Goal: Task Accomplishment & Management: Use online tool/utility

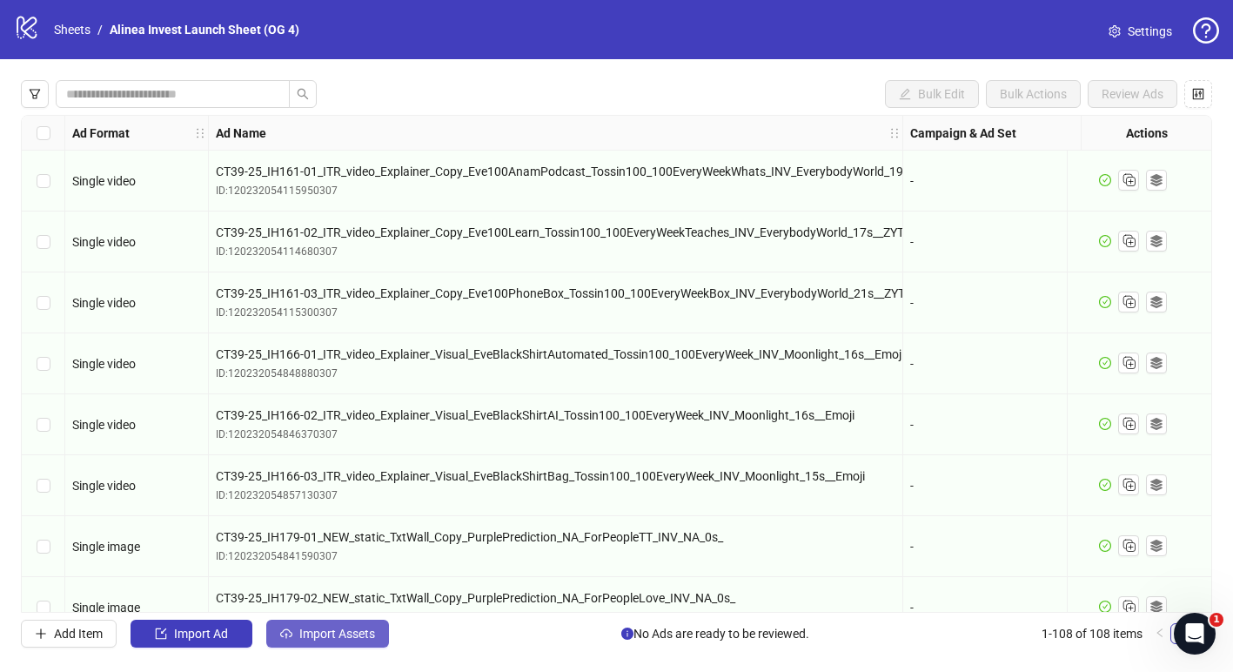
click at [338, 630] on span "Import Assets" at bounding box center [337, 633] width 76 height 14
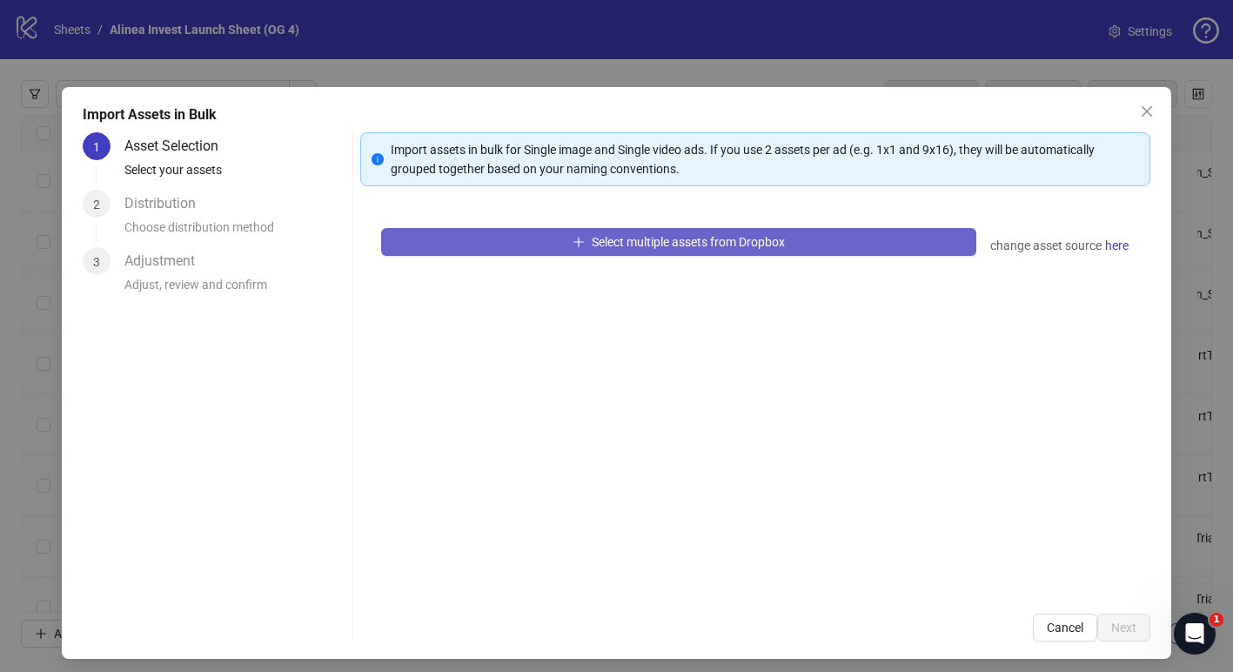
click at [639, 248] on span "Select multiple assets from Dropbox" at bounding box center [688, 242] width 193 height 14
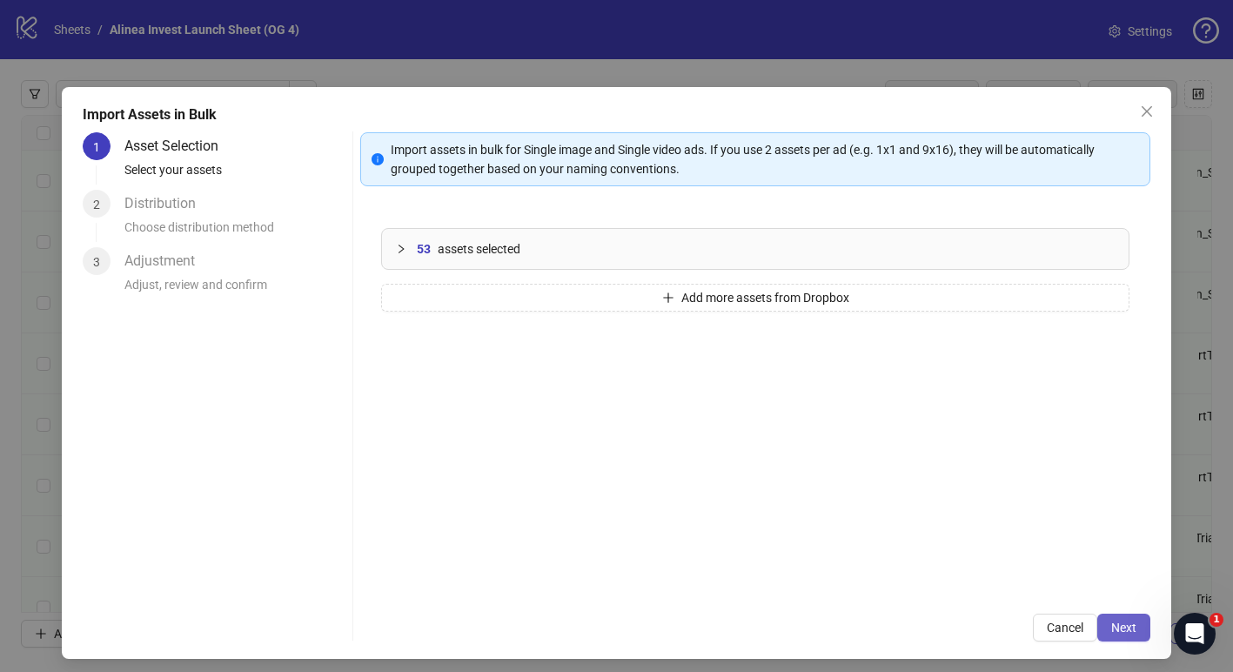
click at [1120, 623] on span "Next" at bounding box center [1123, 627] width 25 height 14
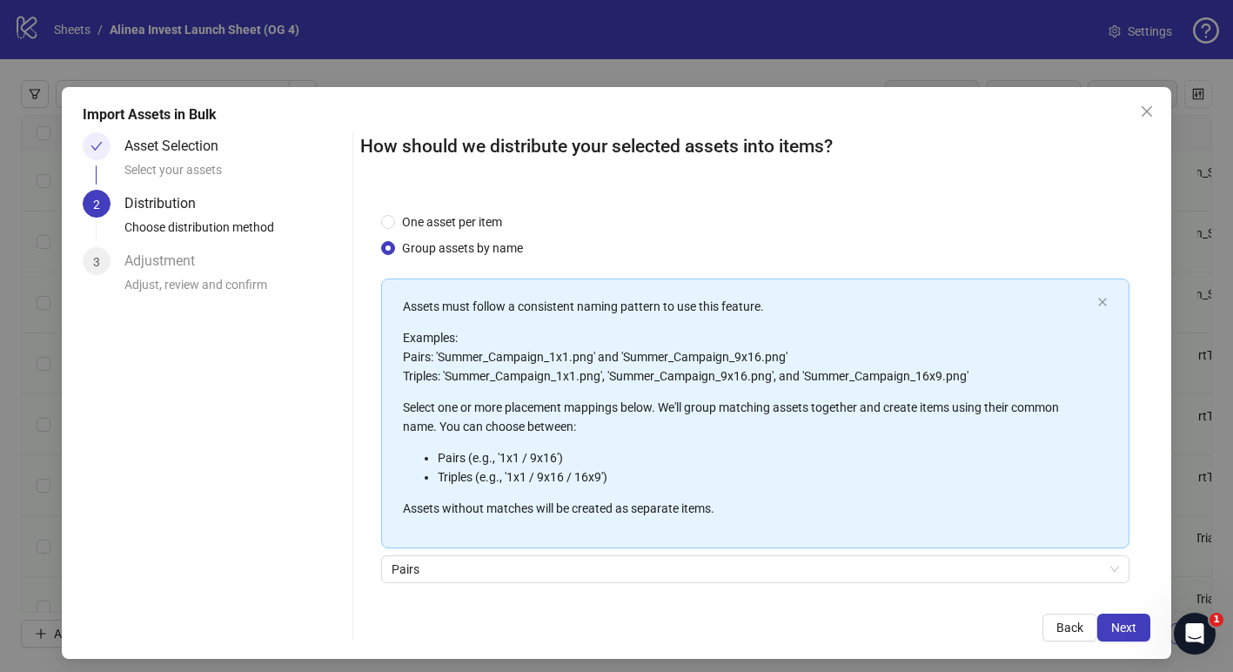
scroll to position [129, 0]
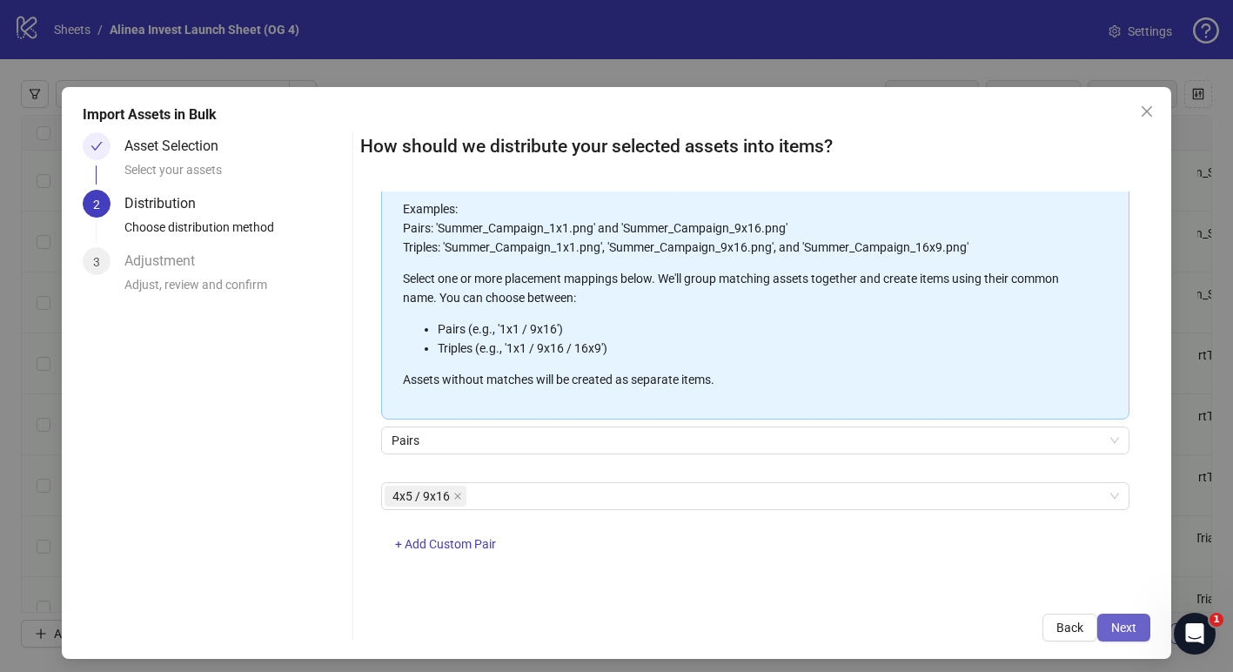
click at [1126, 636] on button "Next" at bounding box center [1123, 627] width 53 height 28
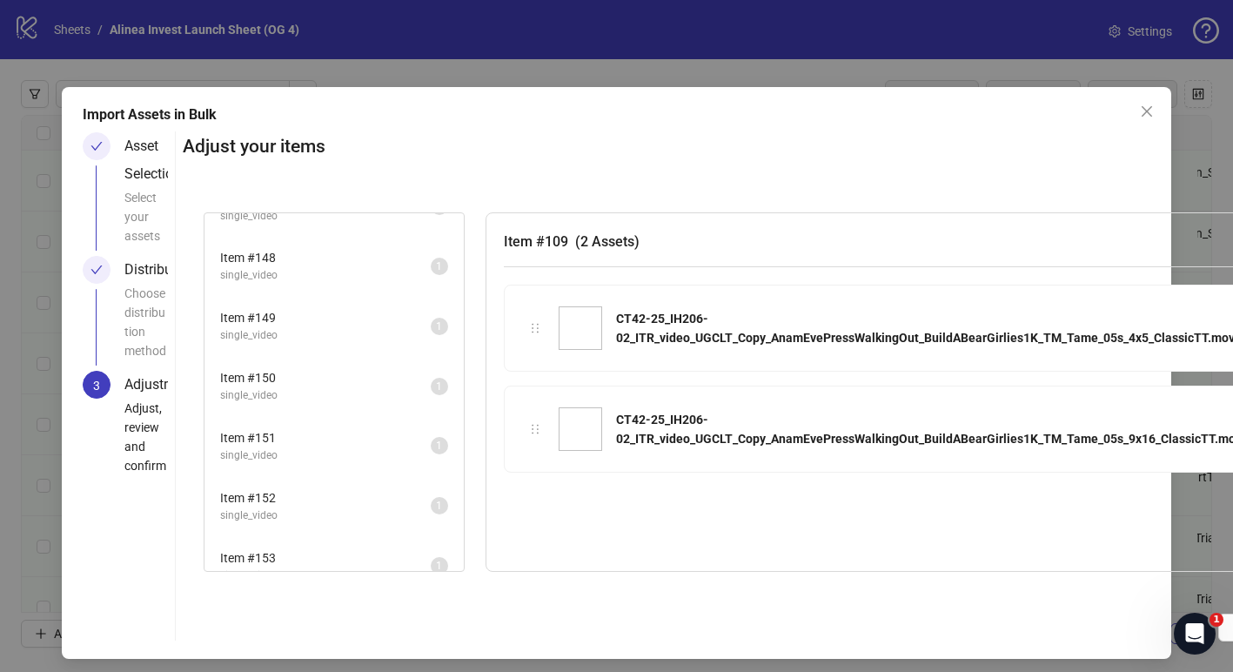
scroll to position [2577, 0]
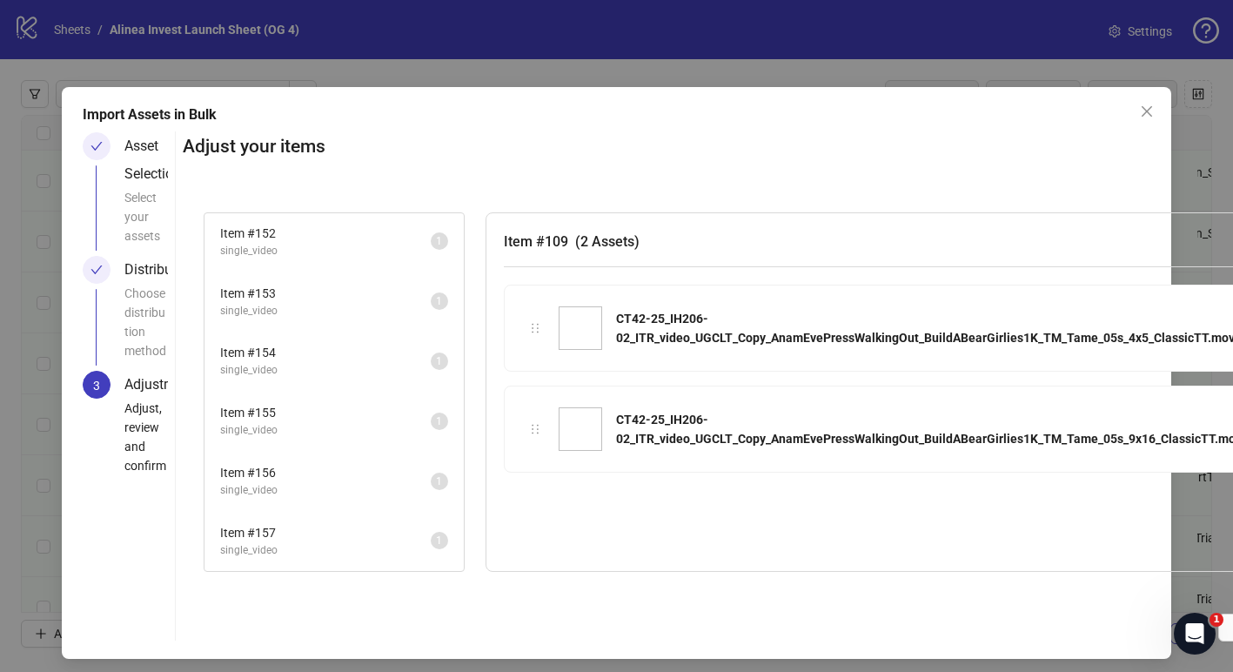
click at [318, 536] on span "Item # 157" at bounding box center [325, 532] width 211 height 19
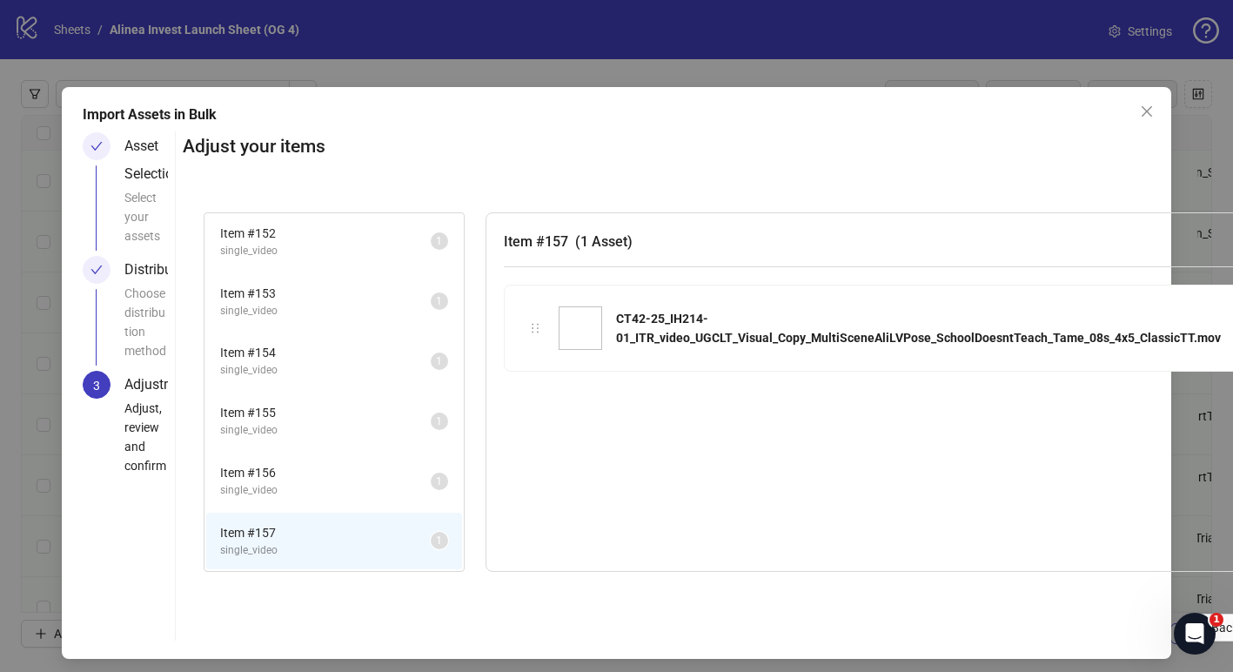
click at [330, 495] on span "single_video" at bounding box center [325, 490] width 211 height 17
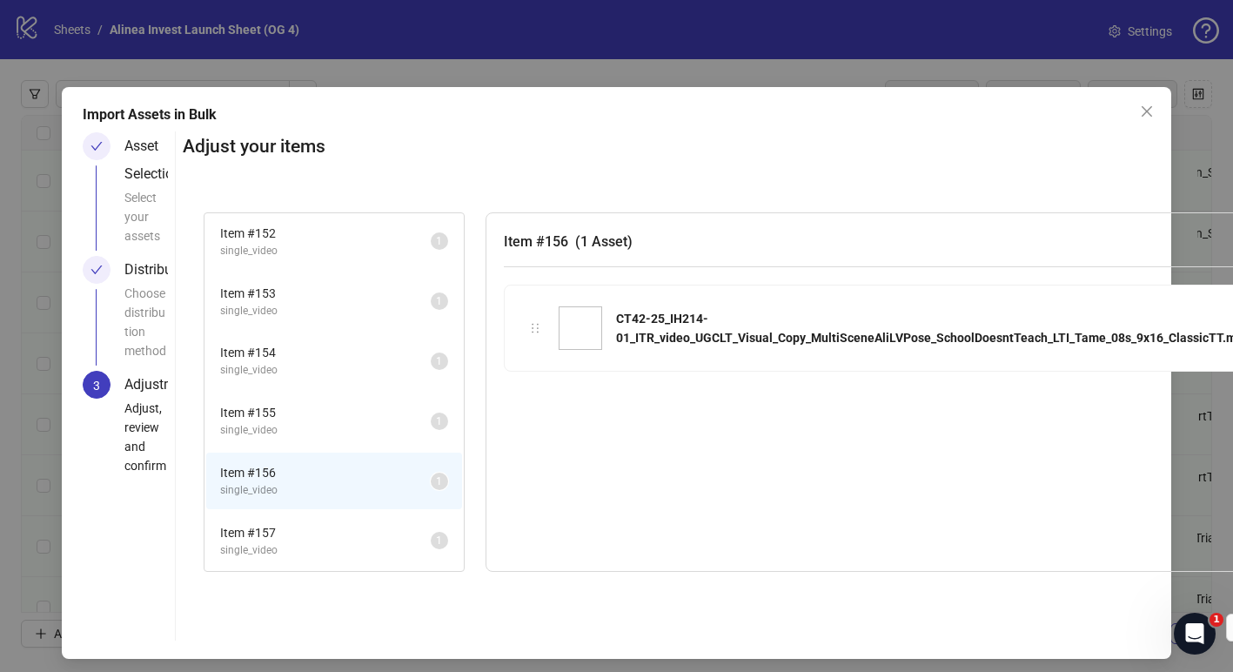
click at [343, 433] on span "single_video" at bounding box center [325, 430] width 211 height 17
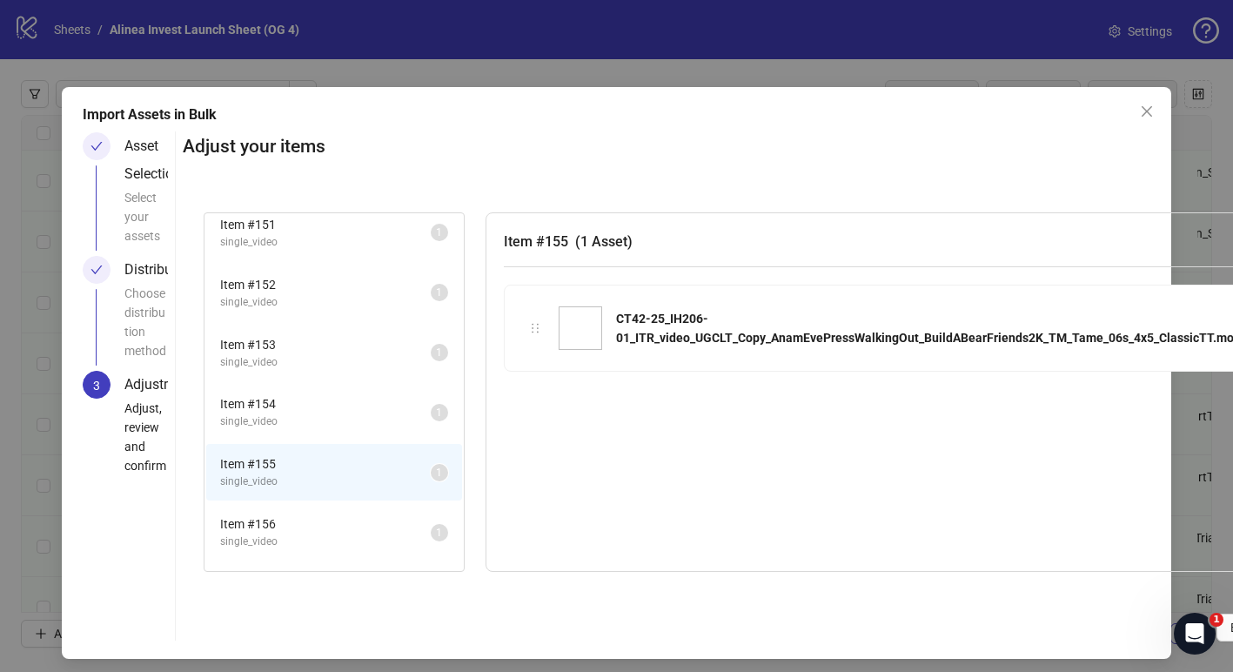
click at [327, 425] on span "single_video" at bounding box center [325, 421] width 211 height 17
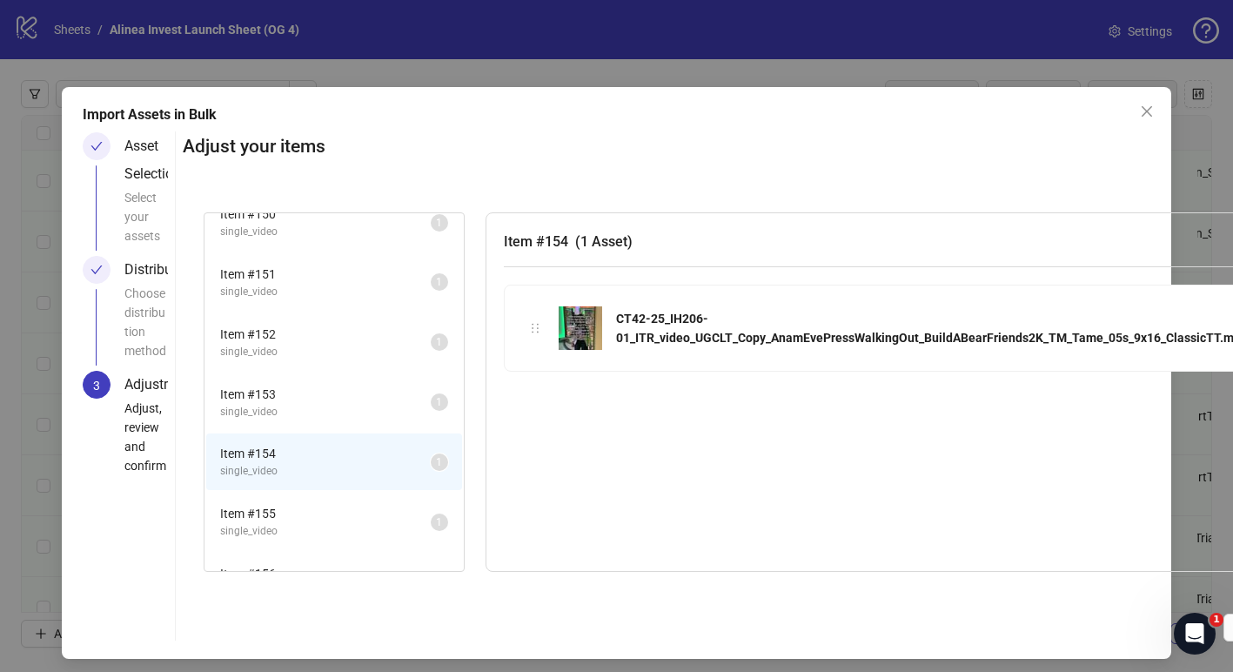
click at [316, 408] on span "single_video" at bounding box center [325, 412] width 211 height 17
click at [330, 407] on span "single_video" at bounding box center [325, 412] width 211 height 17
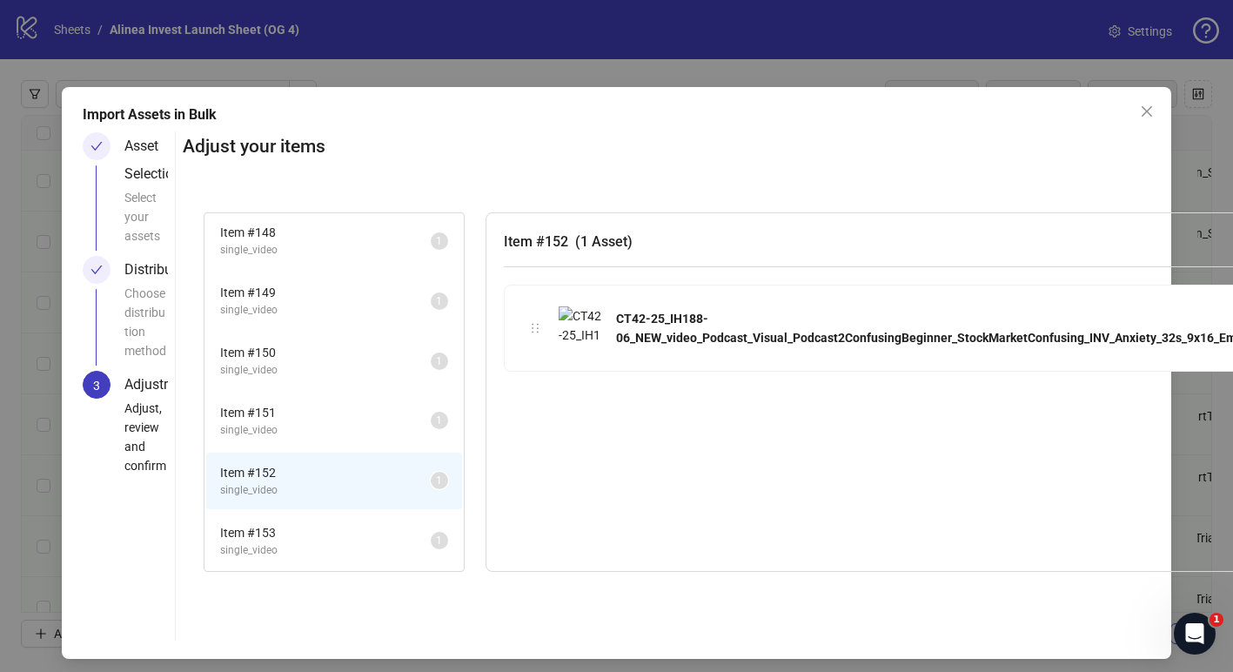
click at [320, 424] on span "single_video" at bounding box center [325, 430] width 211 height 17
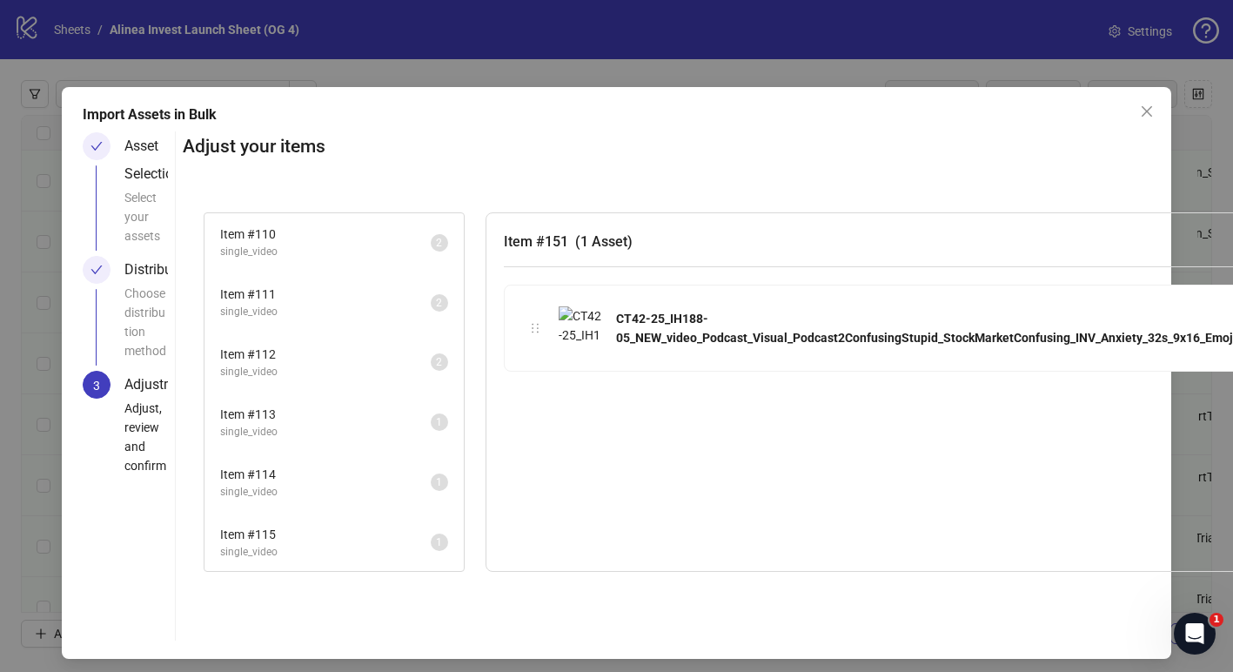
scroll to position [72, 0]
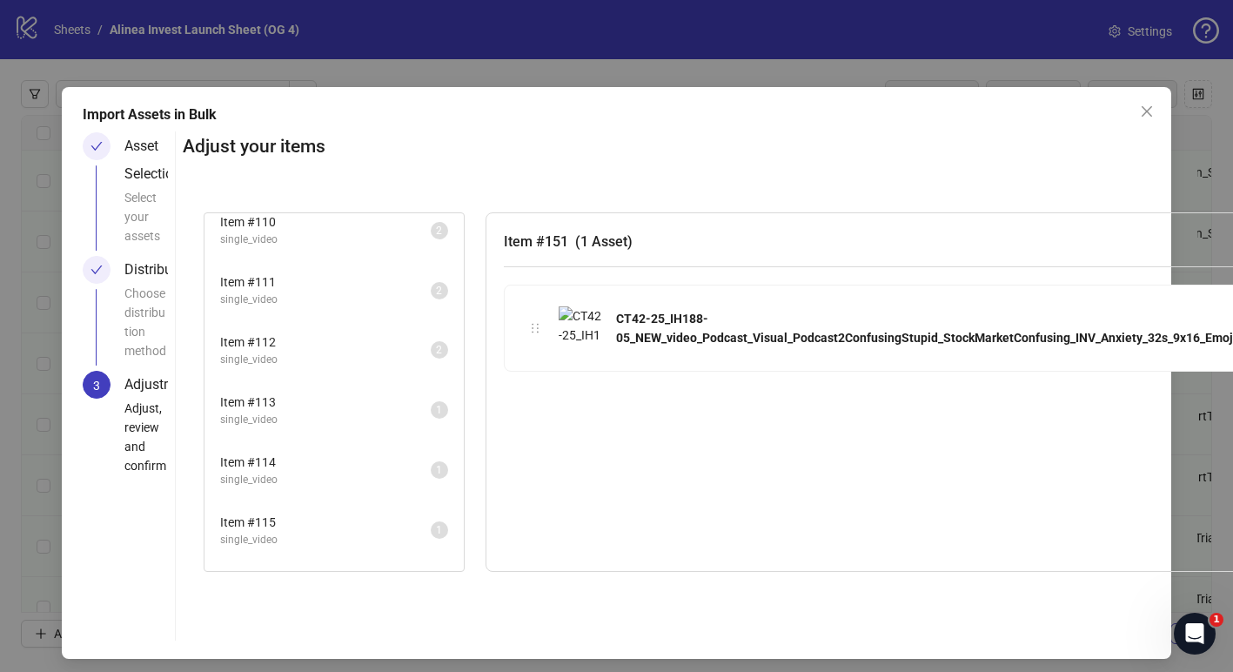
click at [330, 424] on span "single_video" at bounding box center [325, 419] width 211 height 17
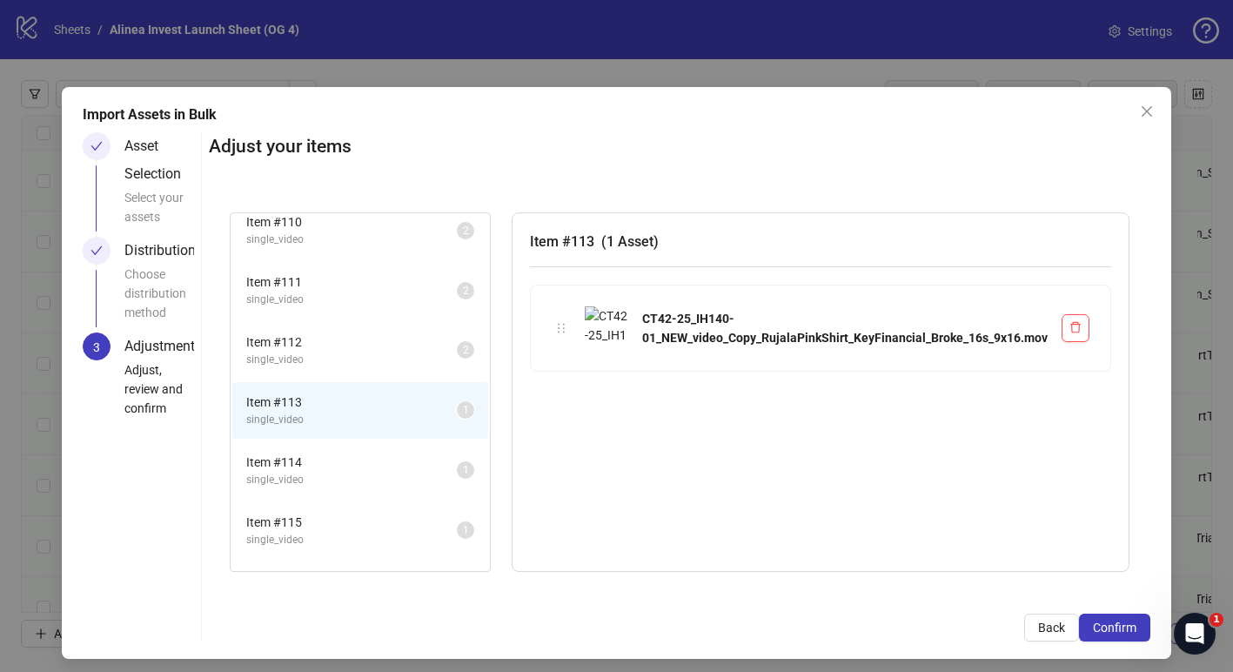
click at [324, 464] on span "Item # 114" at bounding box center [351, 461] width 211 height 19
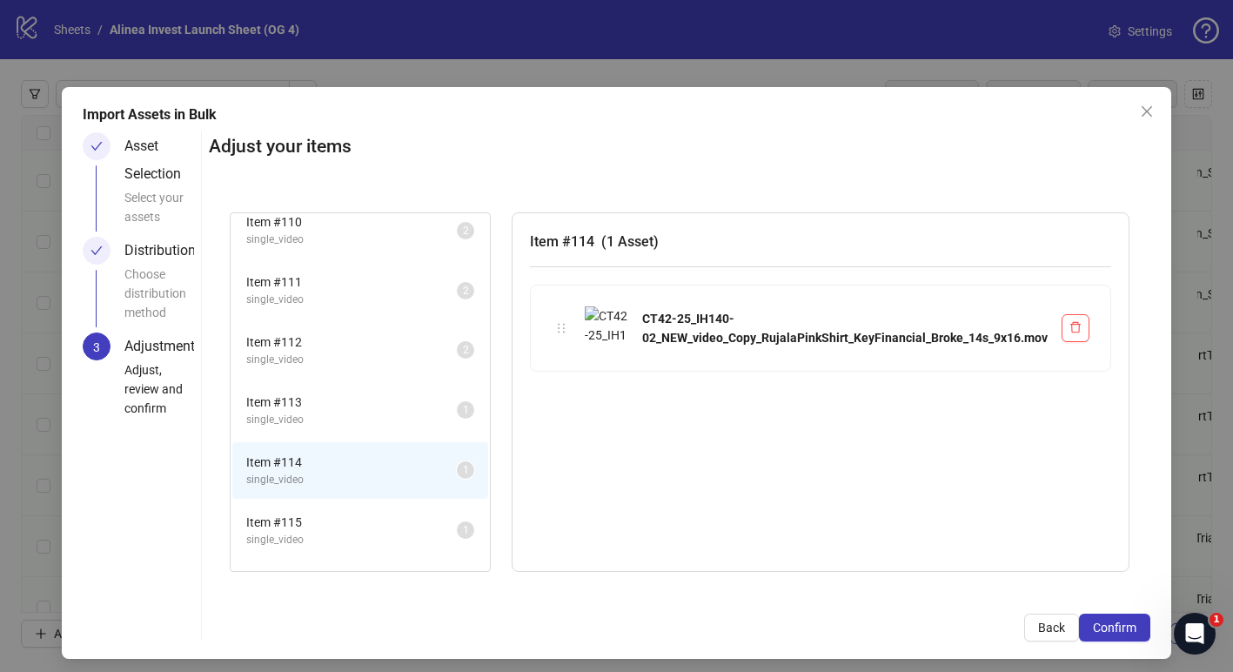
click at [330, 502] on li "Item # 115 single_video 1" at bounding box center [360, 530] width 256 height 57
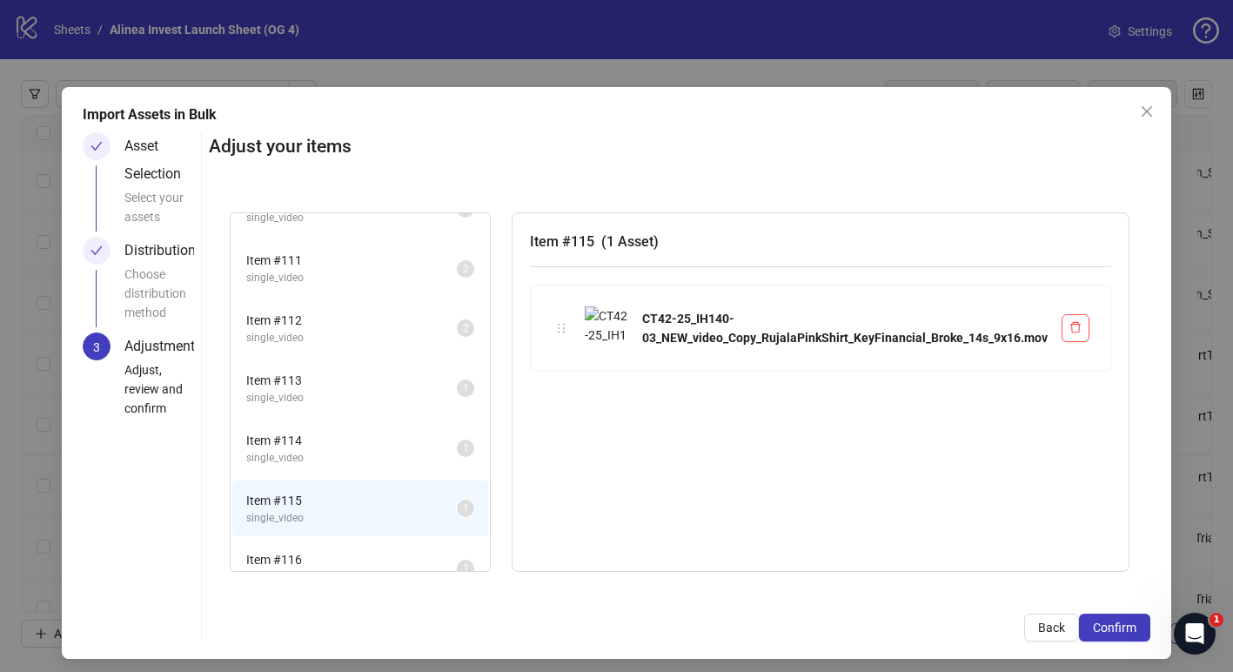
scroll to position [103, 0]
click at [323, 538] on li "Item # 116 single_video 1" at bounding box center [360, 559] width 256 height 57
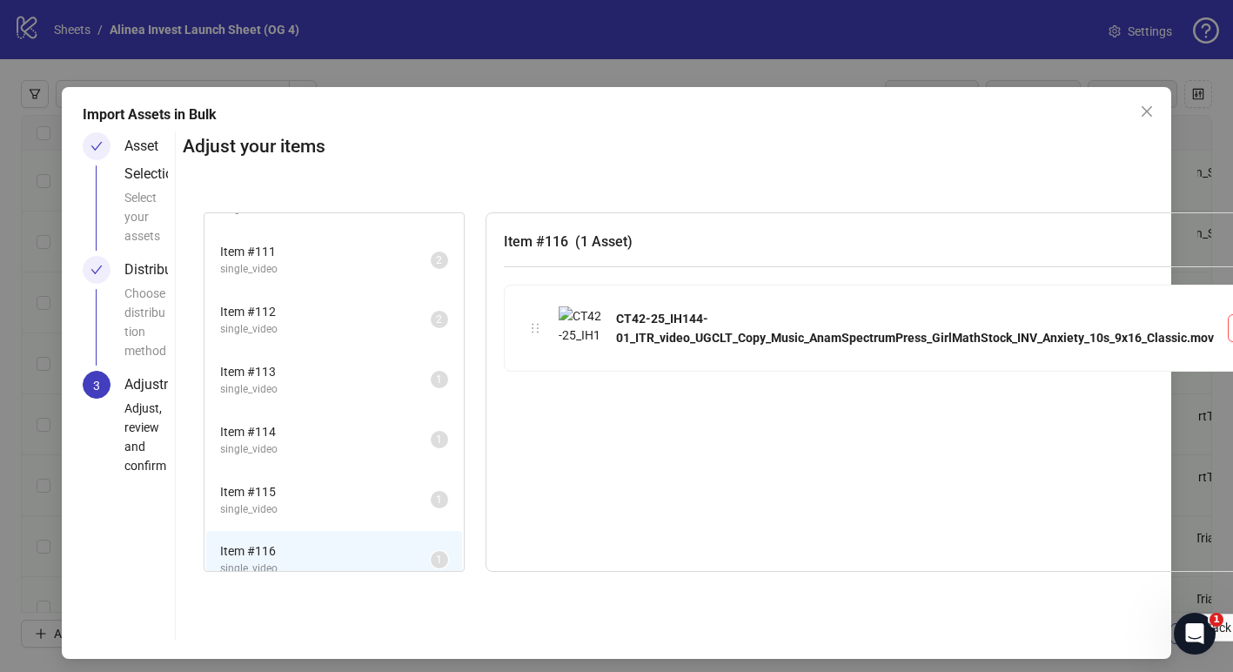
click at [324, 502] on span "single_video" at bounding box center [325, 509] width 211 height 17
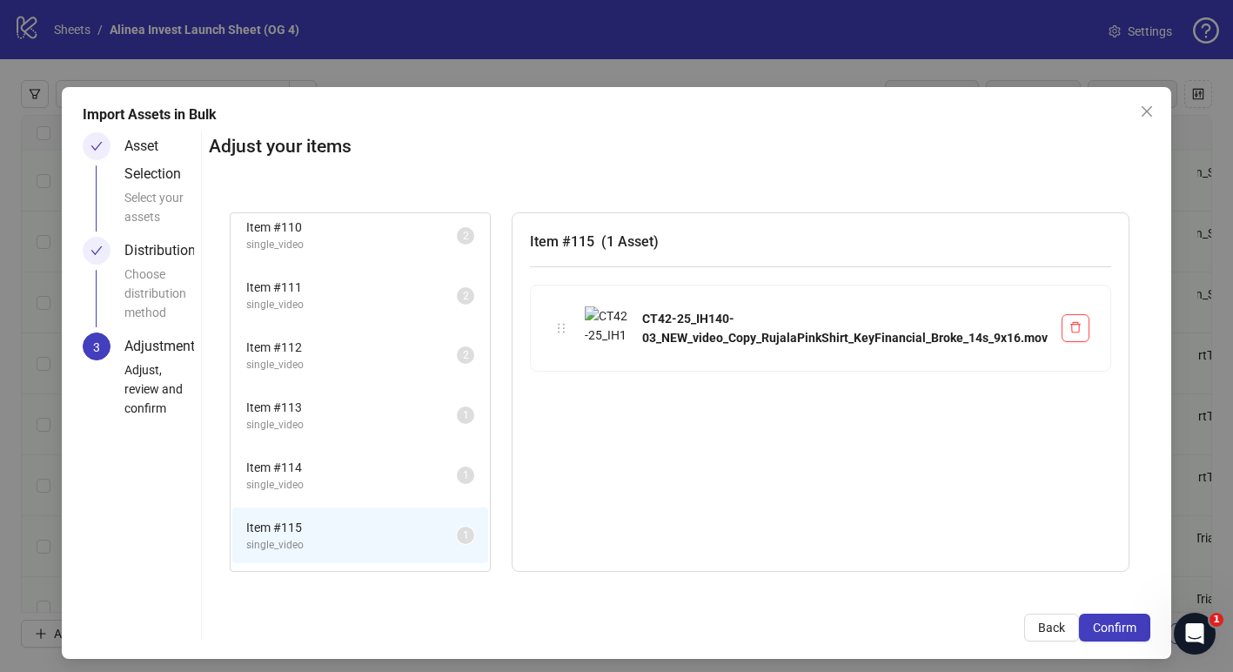
scroll to position [41, 0]
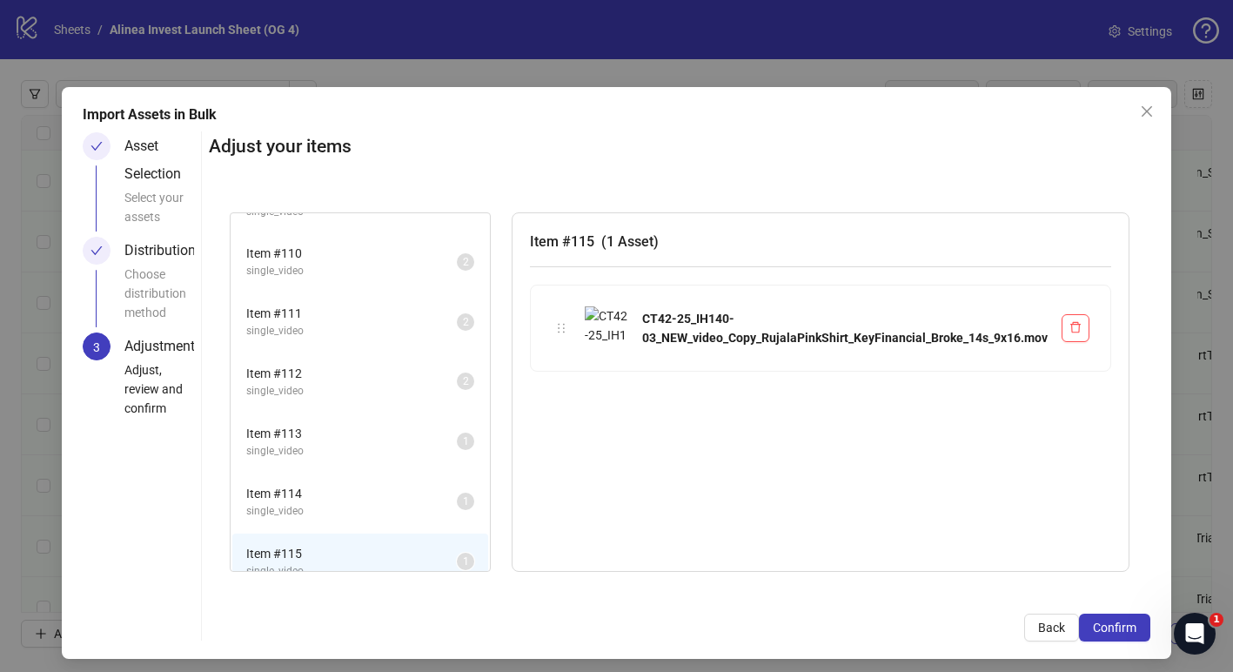
click at [344, 473] on li "Item # 114 single_video 1" at bounding box center [360, 501] width 256 height 57
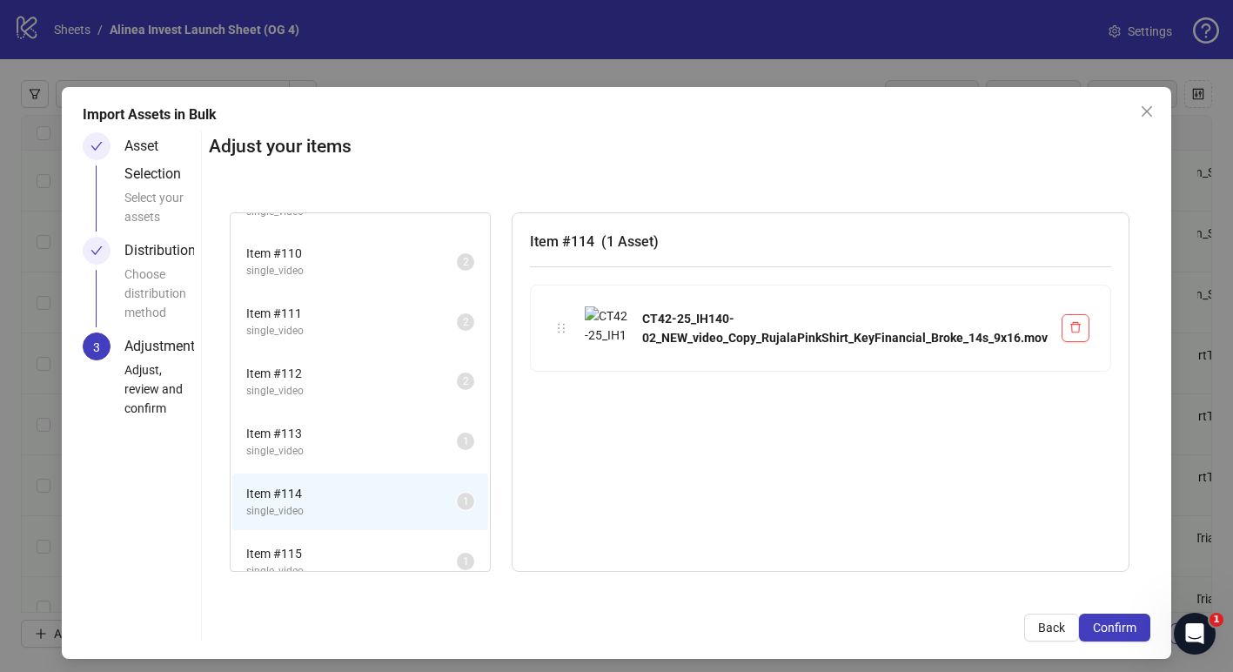
click at [351, 464] on li "Item # 113 single_video 1" at bounding box center [360, 441] width 256 height 57
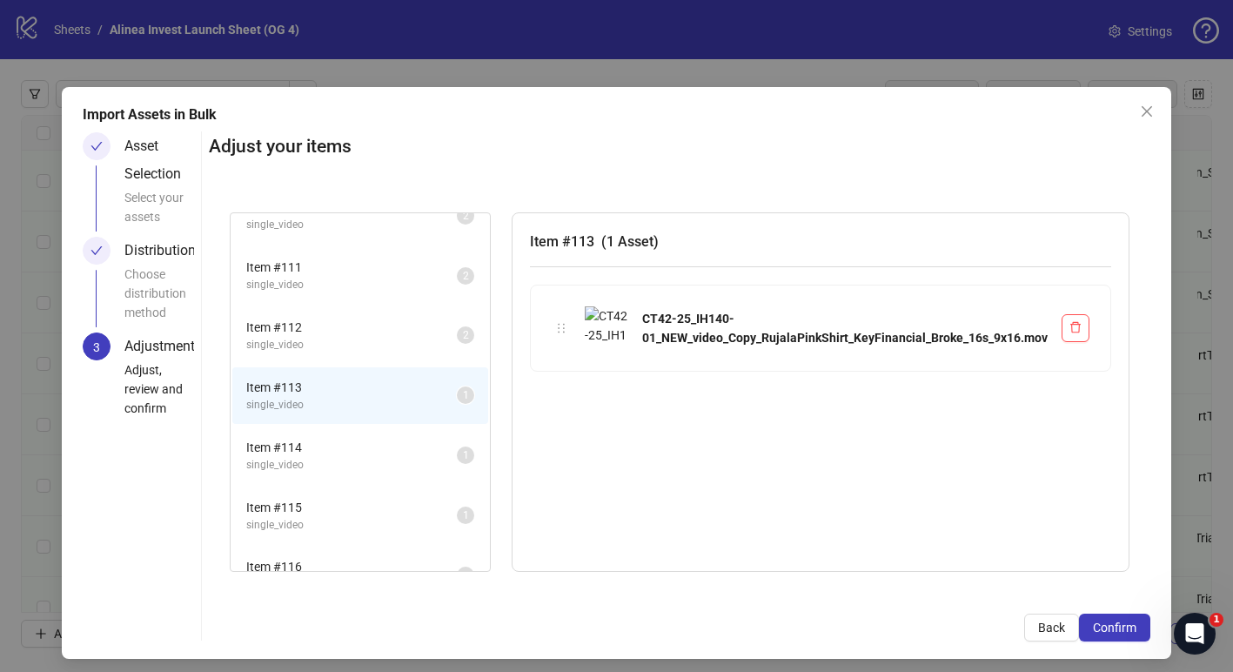
scroll to position [90, 0]
click at [376, 438] on span "Item # 114" at bounding box center [351, 443] width 211 height 19
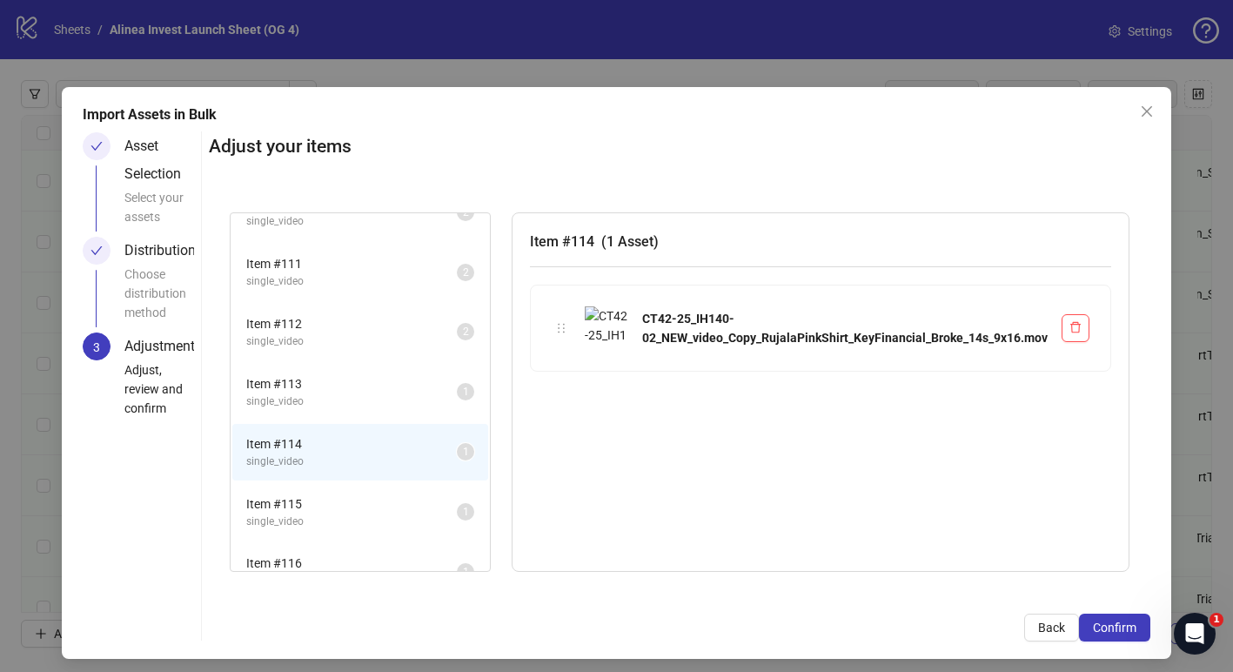
click at [363, 490] on li "Item # 115 single_video 1" at bounding box center [360, 512] width 256 height 57
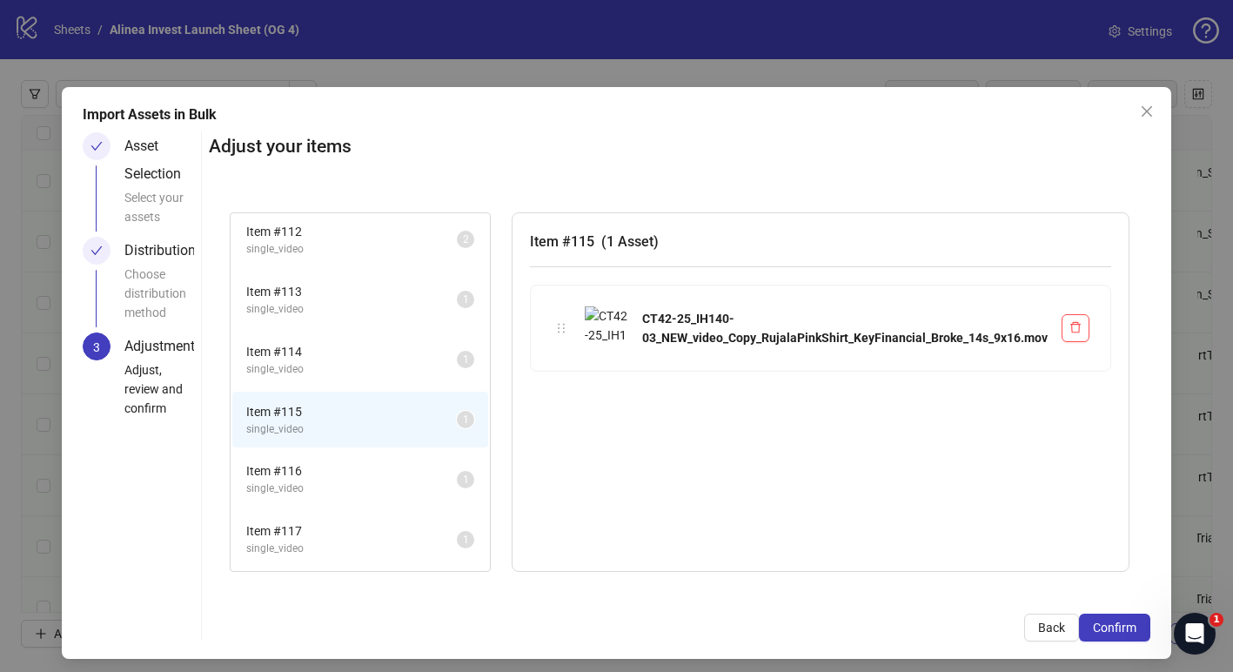
scroll to position [198, 0]
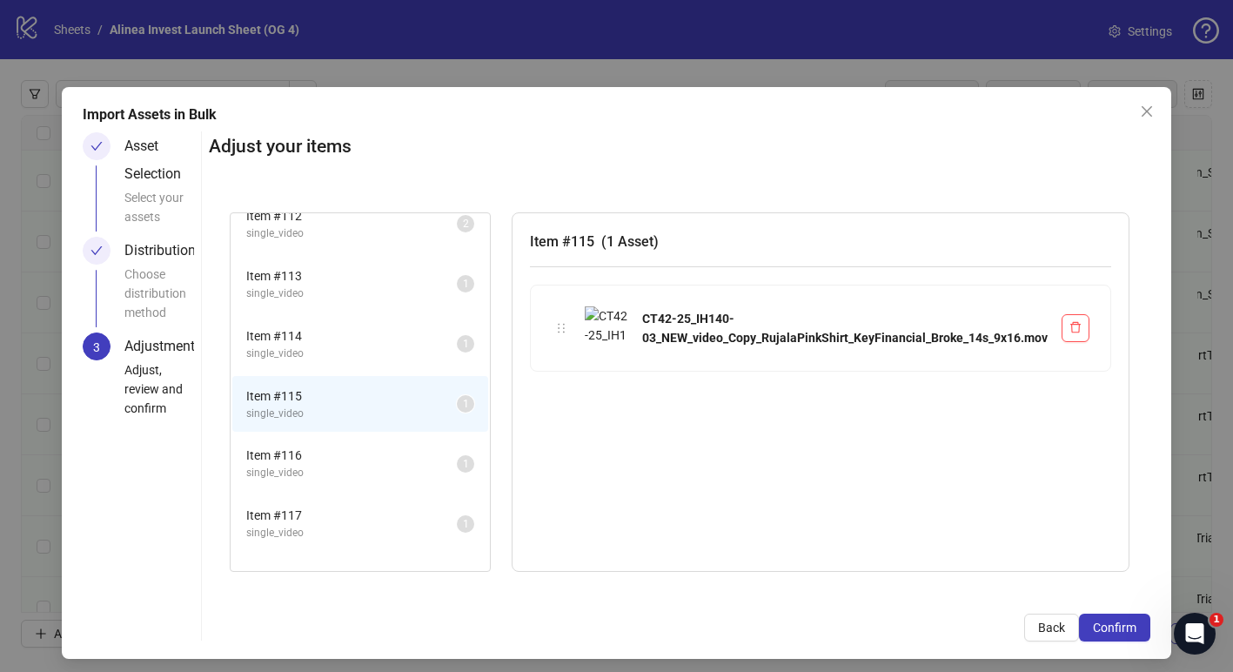
click at [339, 472] on span "single_video" at bounding box center [351, 473] width 211 height 17
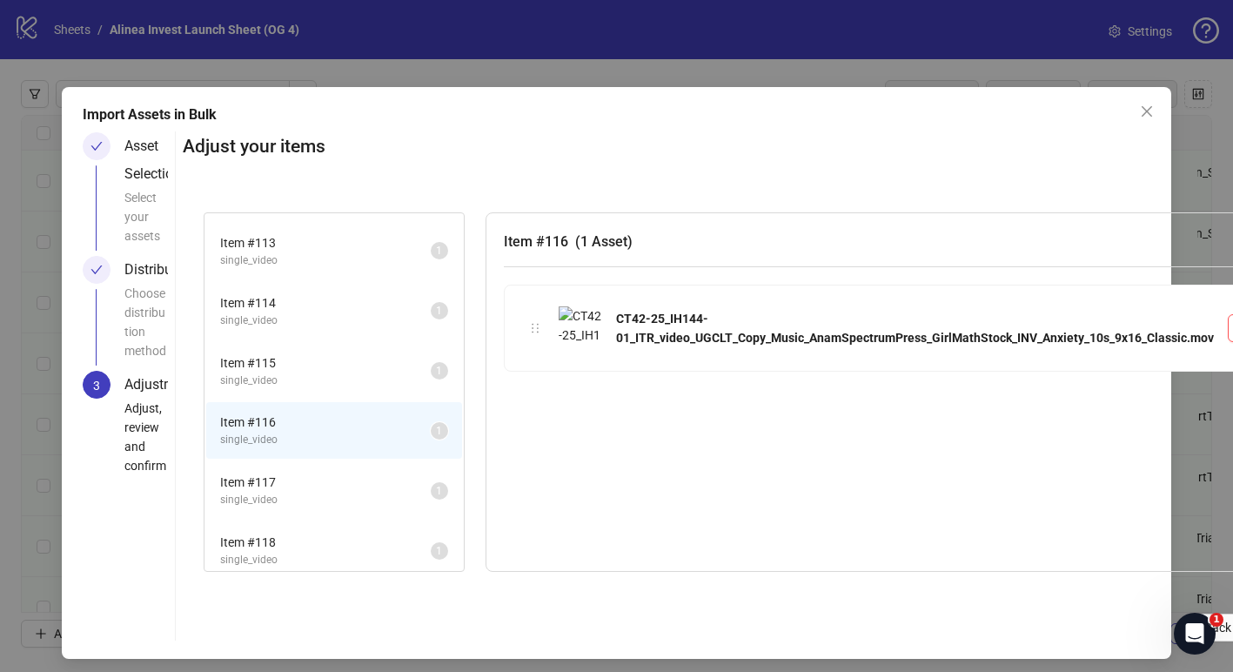
click at [338, 475] on span "Item # 117" at bounding box center [325, 481] width 211 height 19
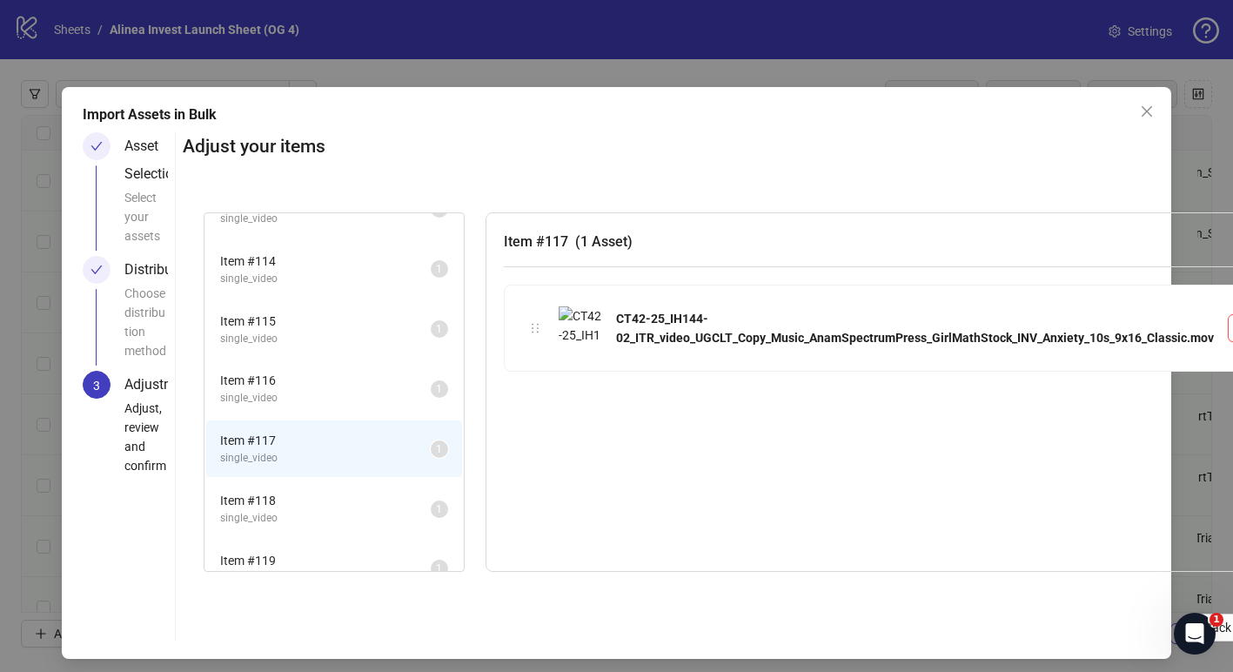
click at [326, 505] on span "Item # 118" at bounding box center [325, 500] width 211 height 19
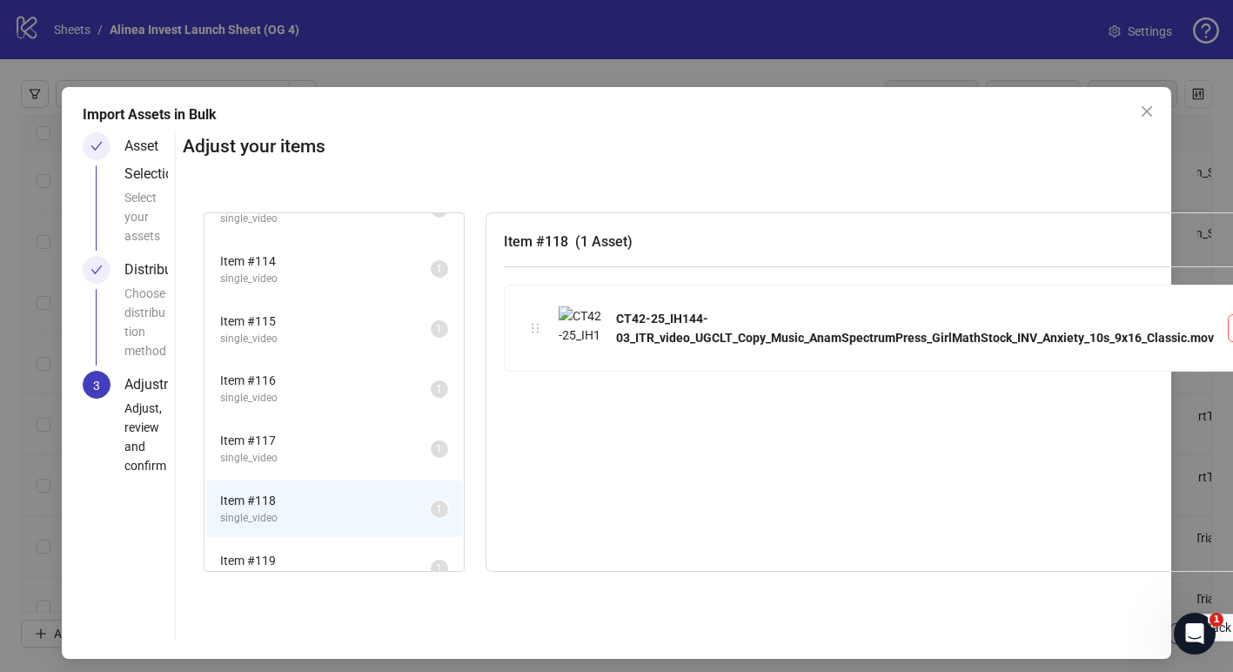
scroll to position [331, 0]
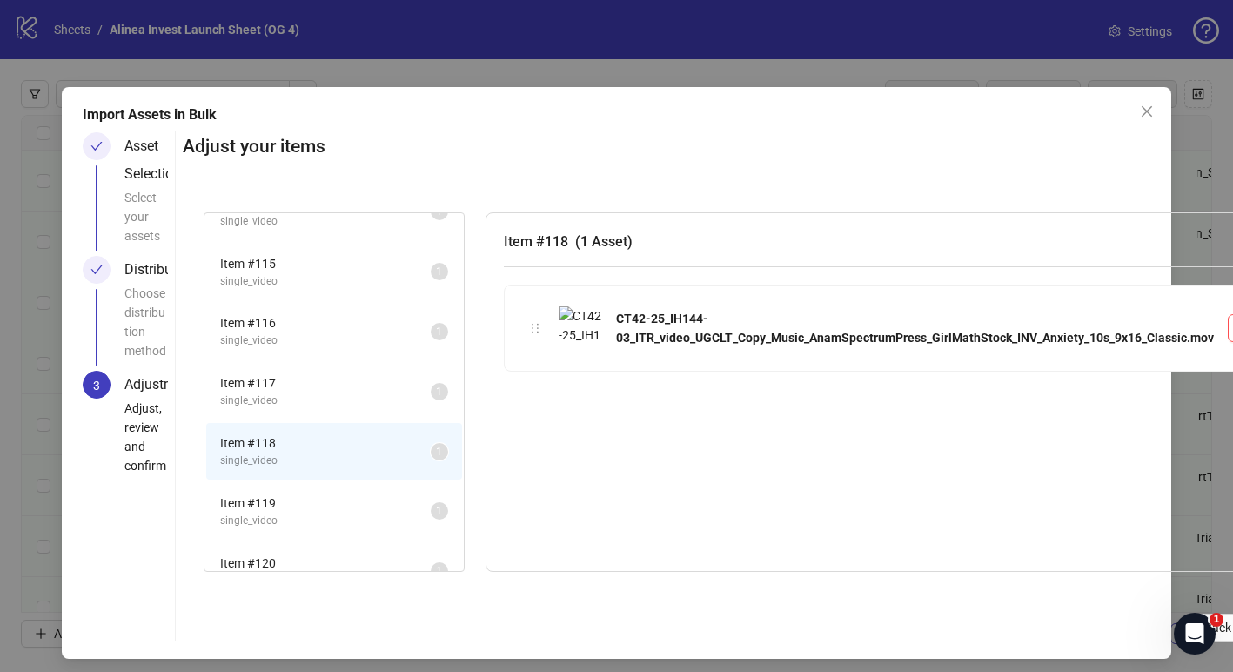
click at [331, 505] on span "Item # 119" at bounding box center [325, 502] width 211 height 19
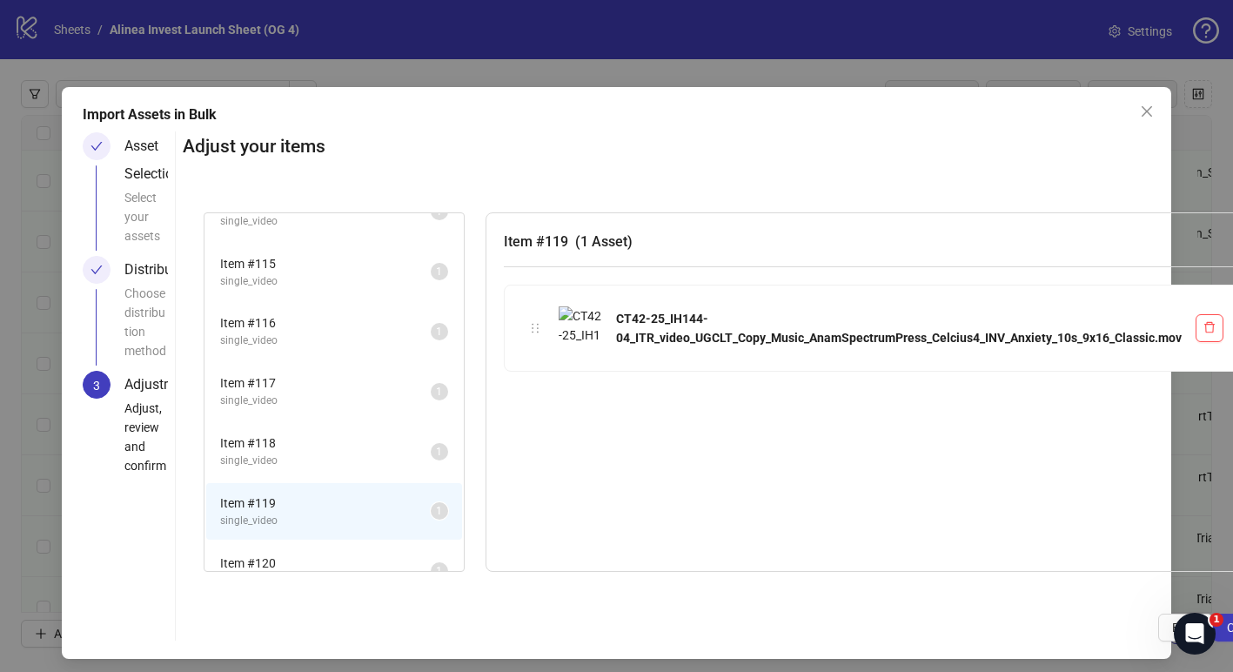
scroll to position [355, 0]
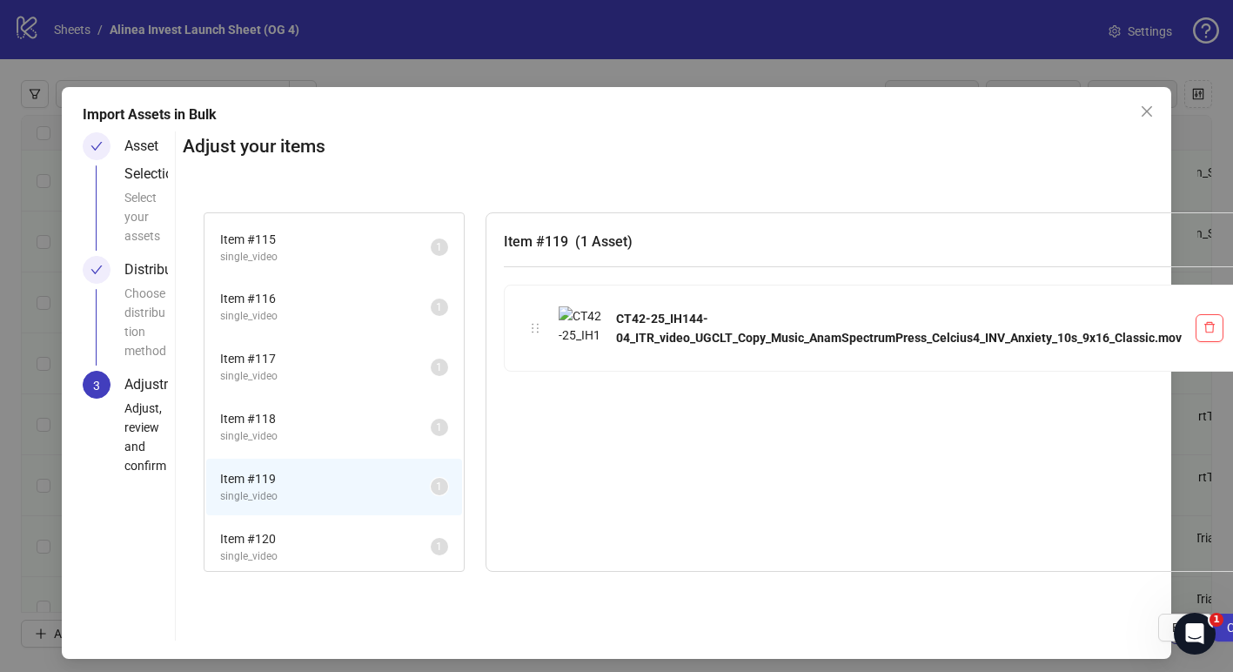
click at [340, 539] on span "Item # 120" at bounding box center [325, 538] width 211 height 19
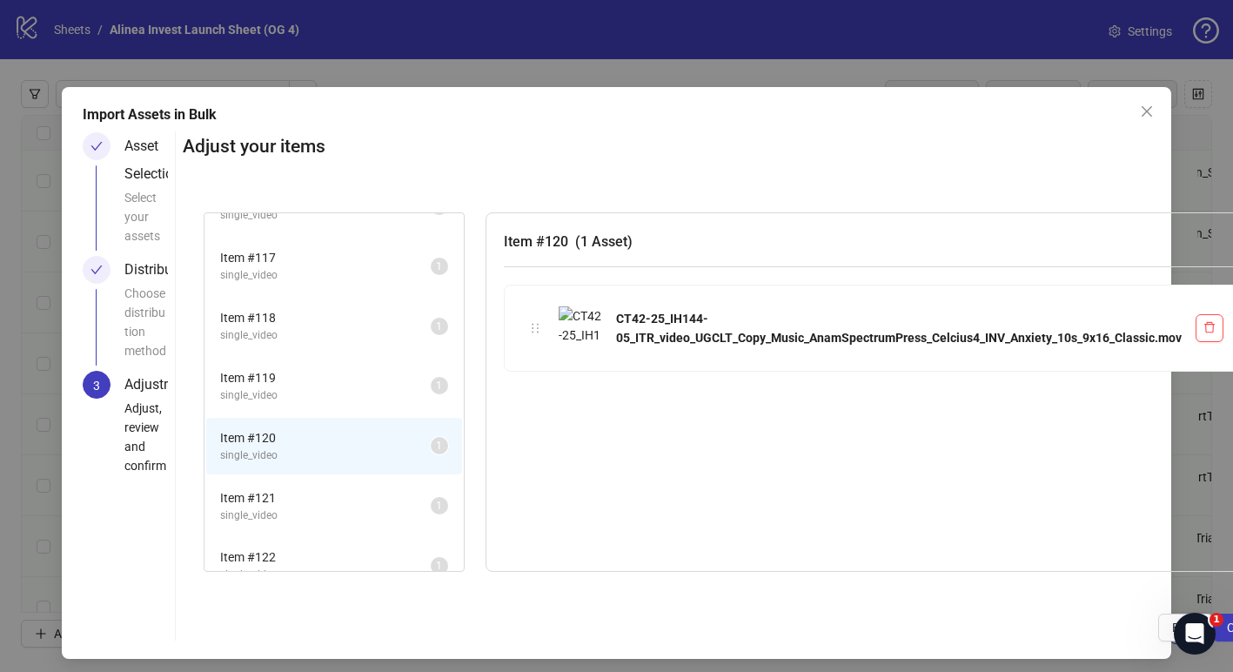
scroll to position [458, 0]
click at [348, 498] on span "Item # 121" at bounding box center [325, 495] width 211 height 19
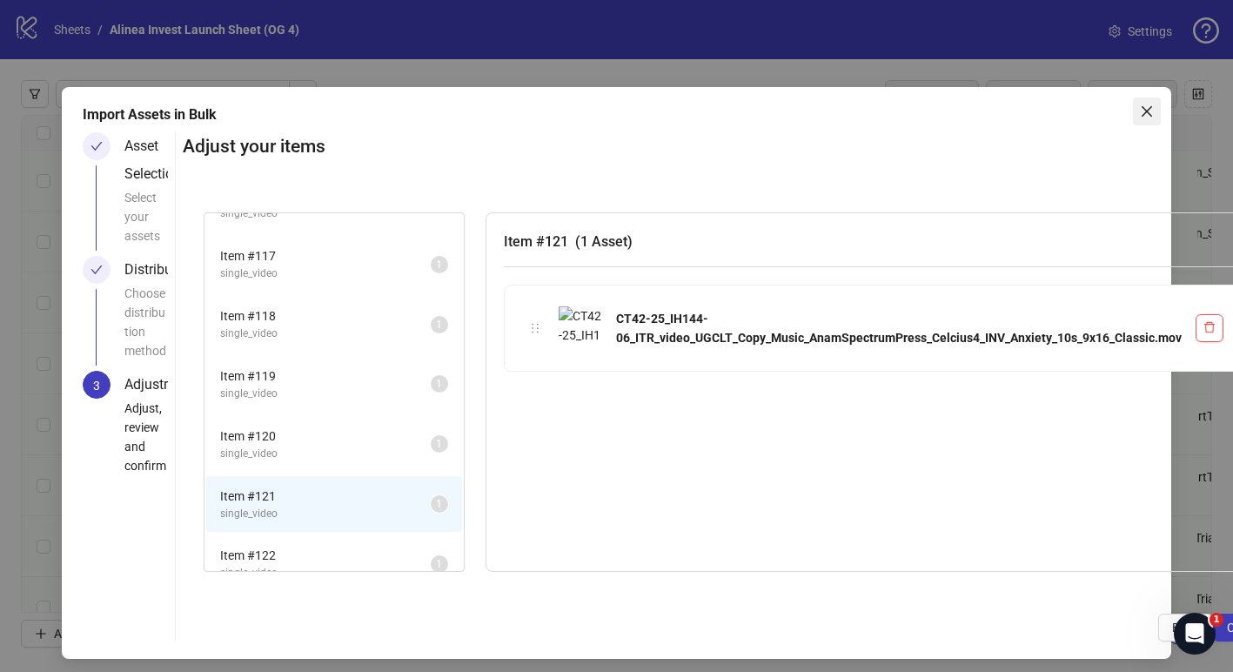
click at [1142, 117] on icon "close" at bounding box center [1147, 111] width 14 height 14
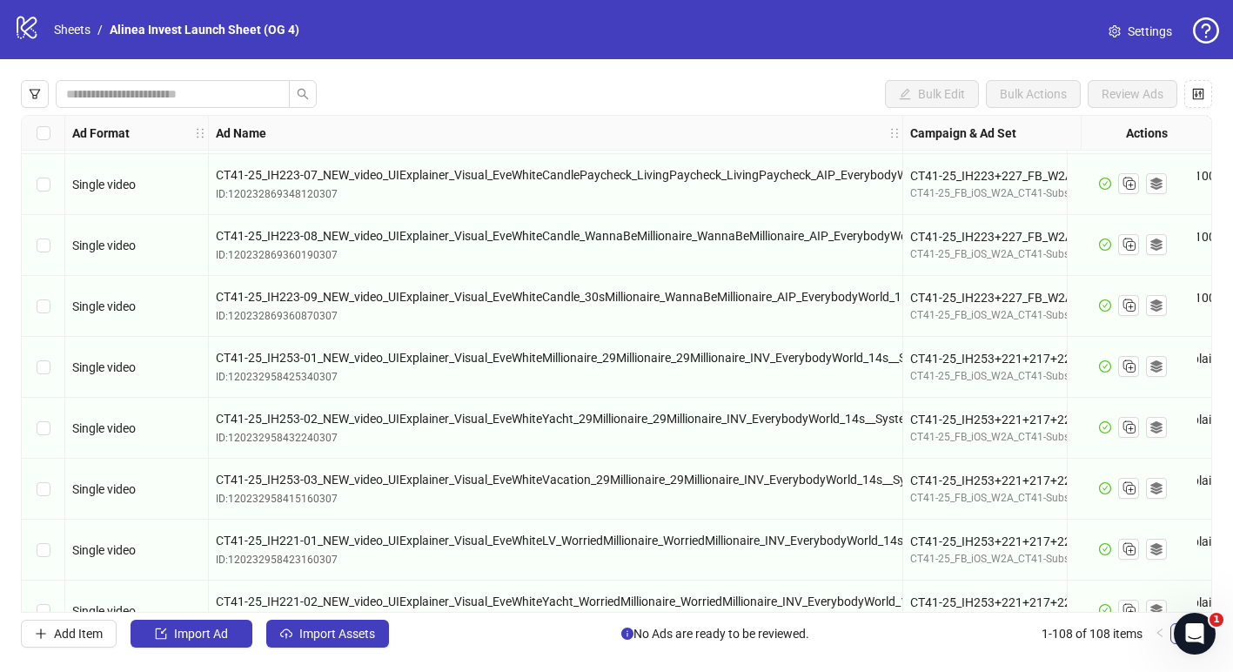
scroll to position [6122, 0]
